Goal: Transaction & Acquisition: Download file/media

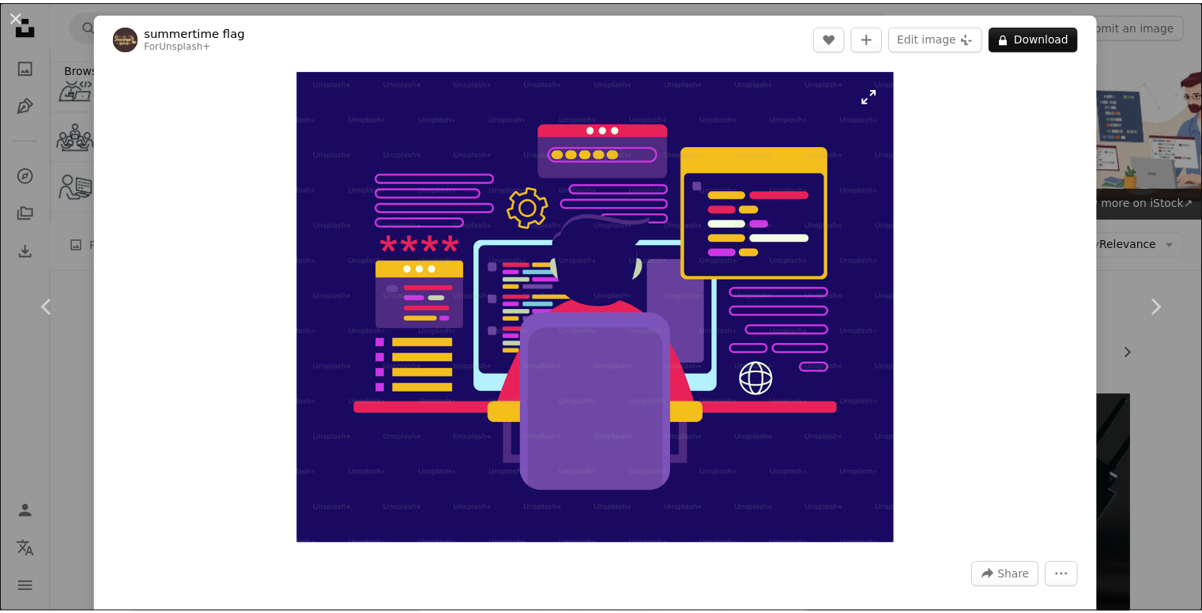
scroll to position [998, 0]
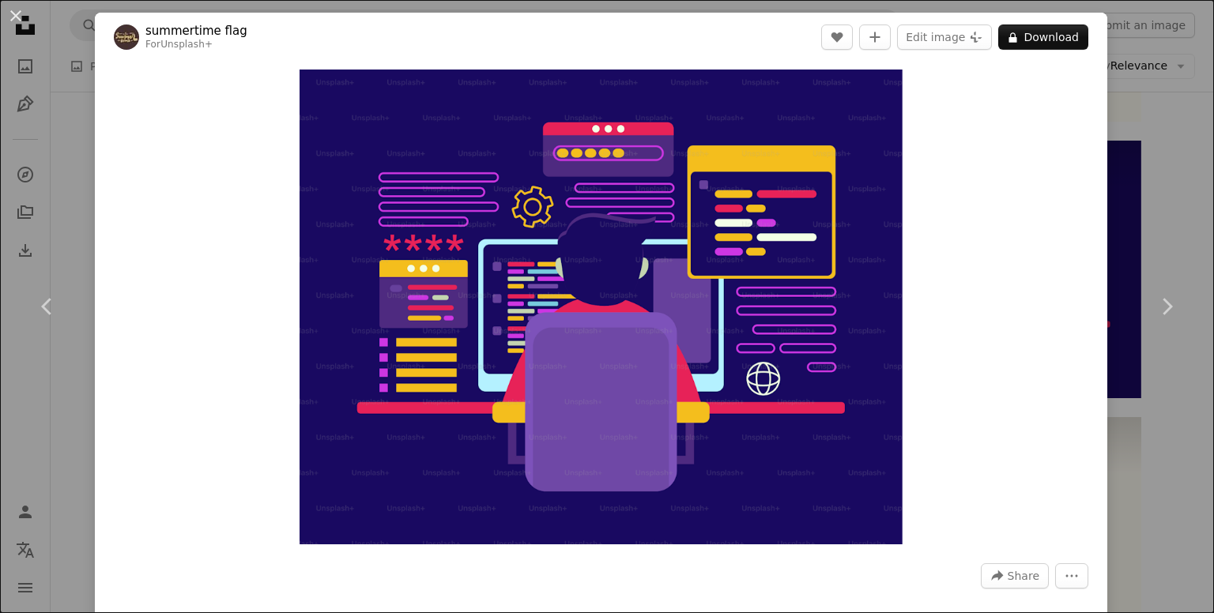
click at [1103, 213] on div "An X shape Chevron left Chevron right summertime flag For Unsplash+ A heart A p…" at bounding box center [607, 306] width 1214 height 613
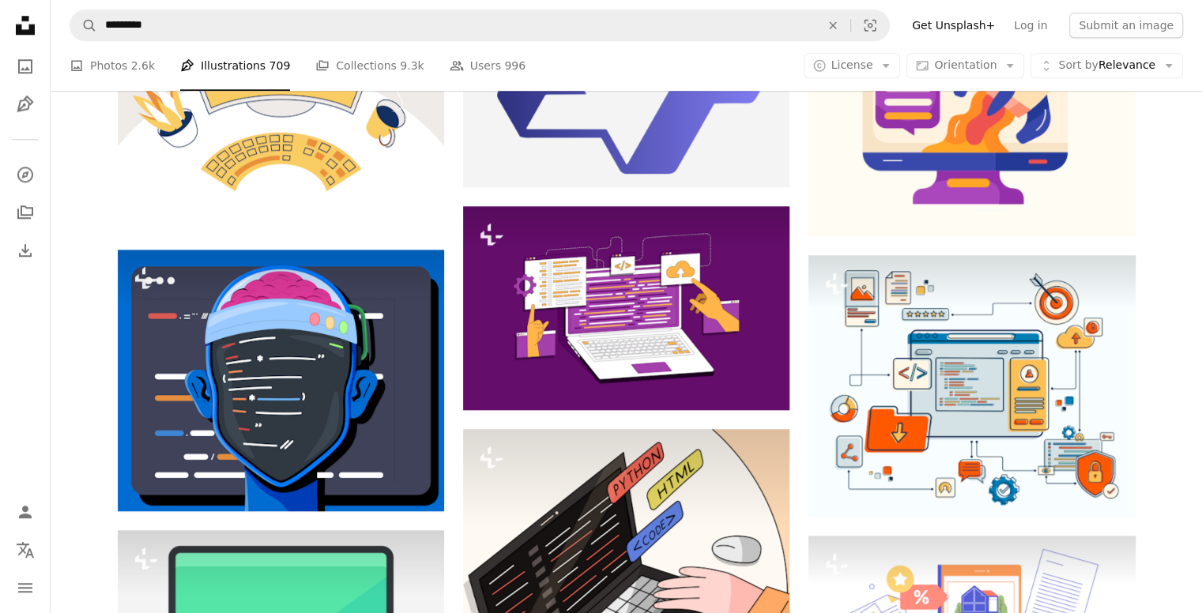
scroll to position [1452, 0]
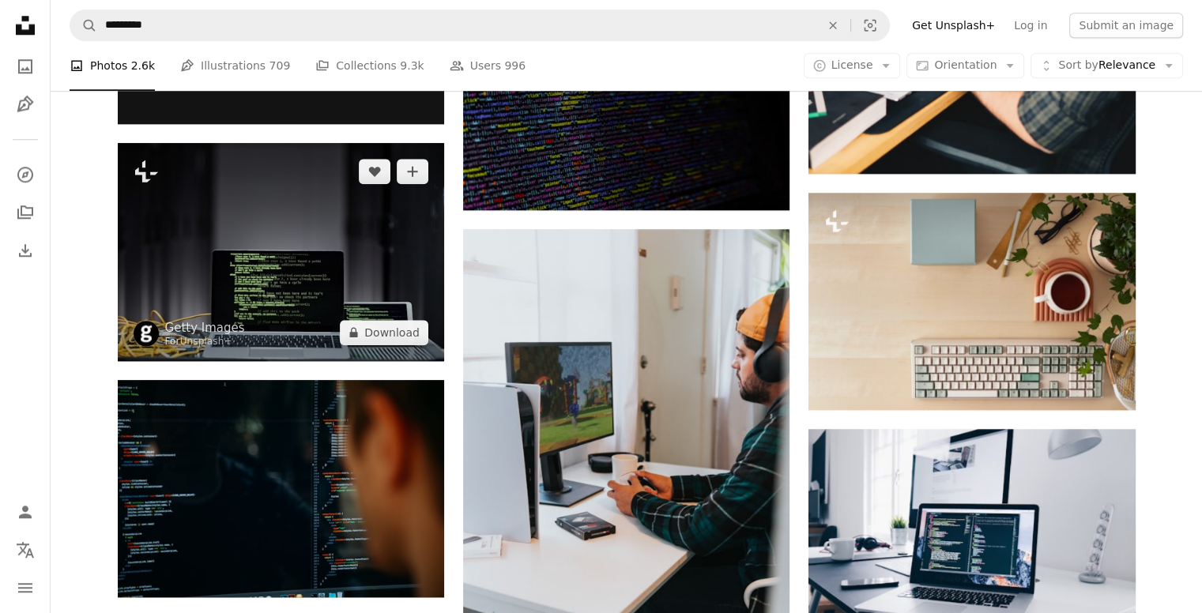
scroll to position [1592, 0]
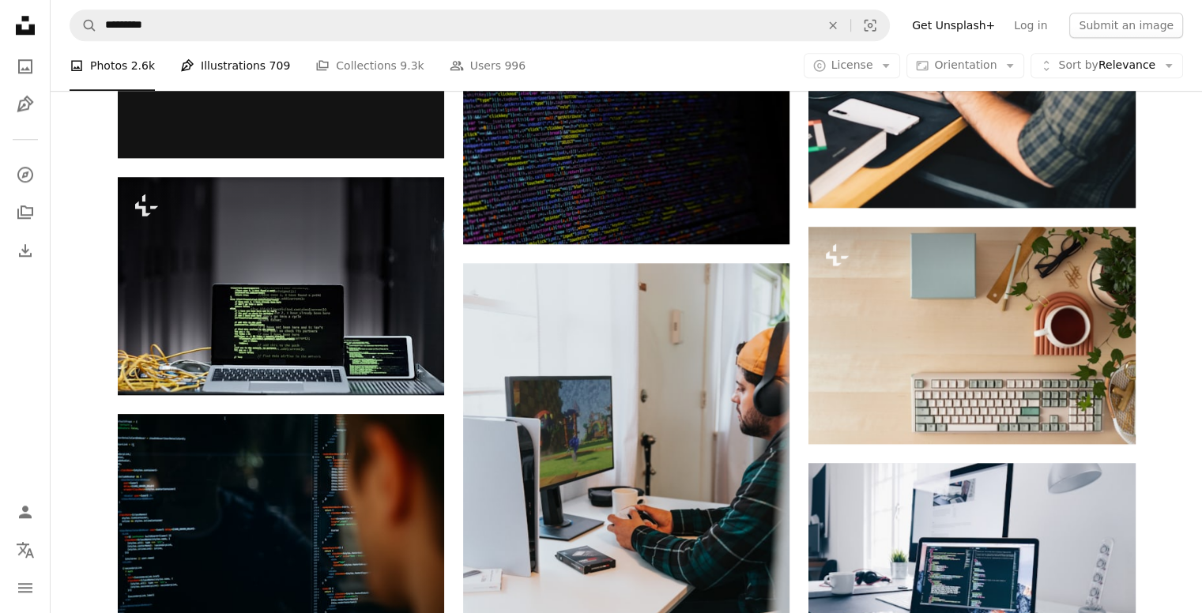
click at [198, 60] on link "Pen Tool Illustrations 709" at bounding box center [235, 66] width 110 height 51
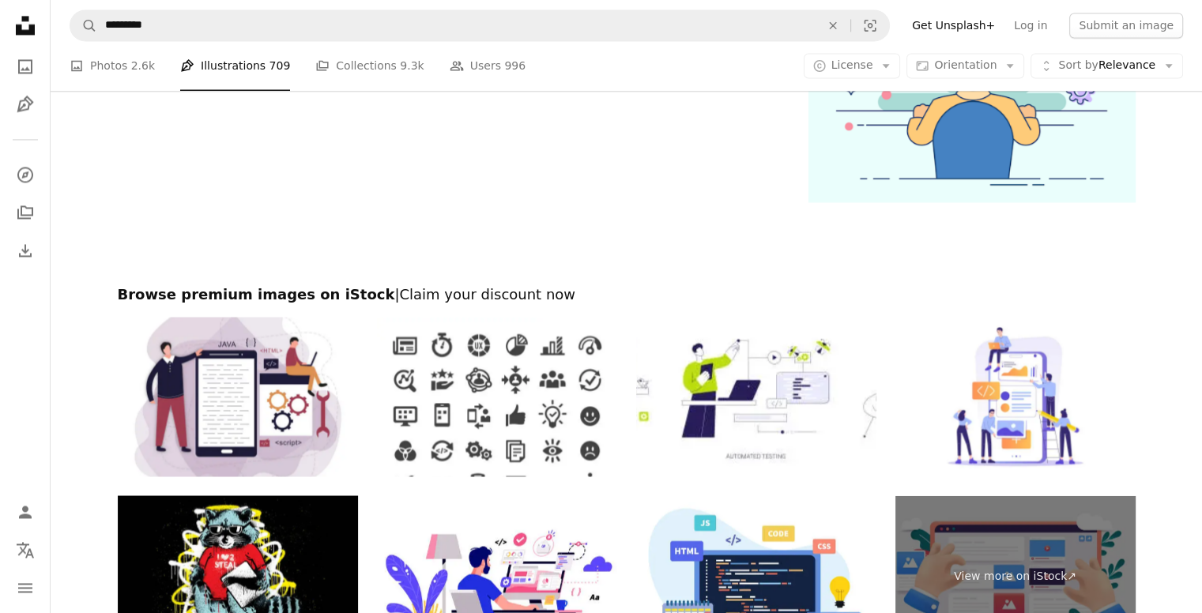
scroll to position [2996, 0]
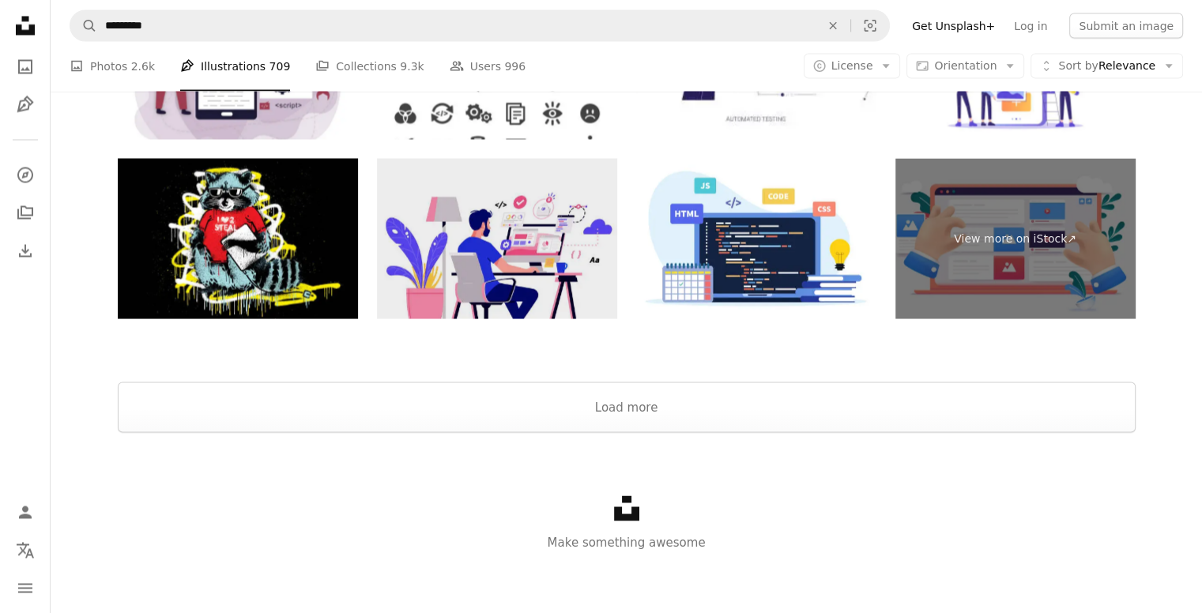
click at [513, 290] on img at bounding box center [497, 238] width 240 height 160
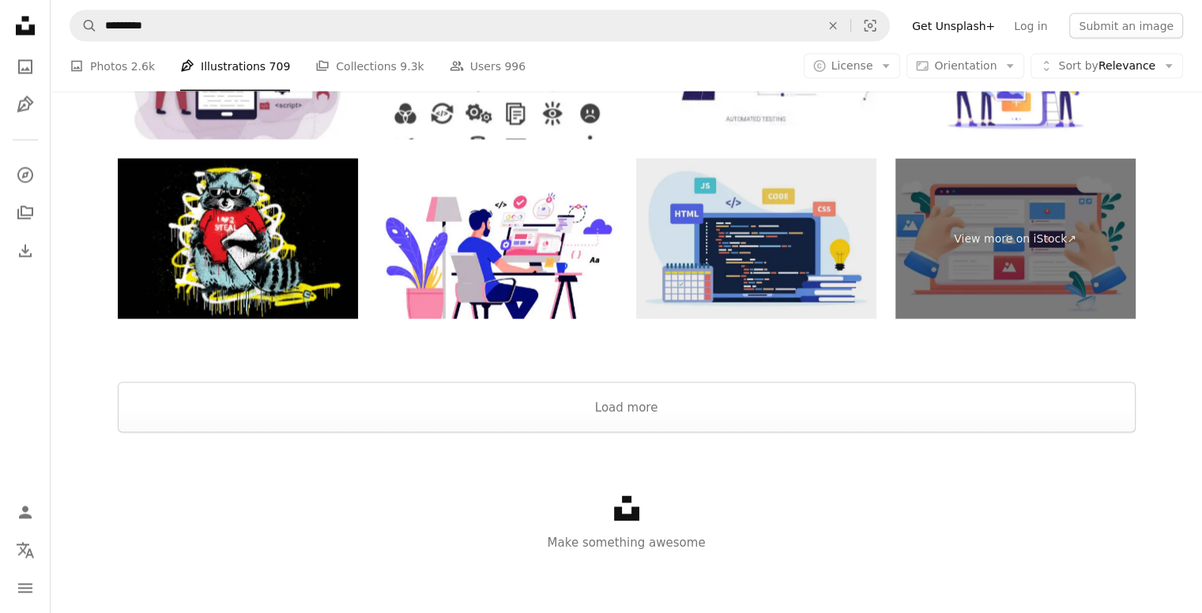
click at [743, 277] on img at bounding box center [756, 238] width 240 height 160
